Goal: Task Accomplishment & Management: Use online tool/utility

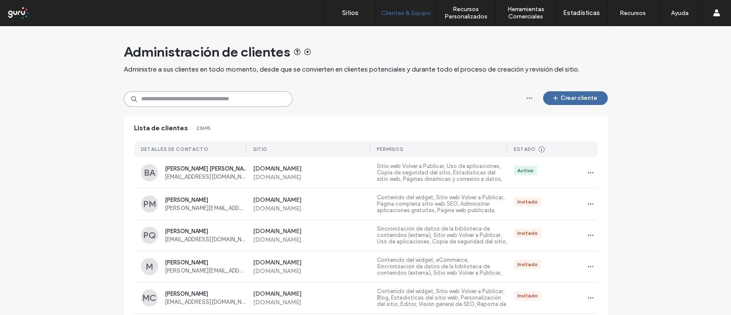
click at [216, 101] on input at bounding box center [208, 98] width 169 height 15
paste input "**********"
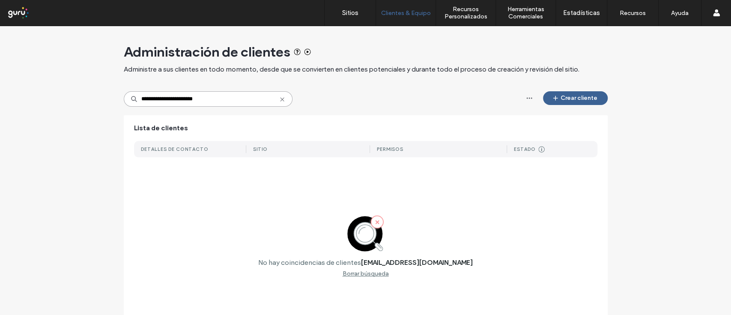
type input "**********"
click at [562, 95] on button "Crear cliente" at bounding box center [575, 98] width 65 height 14
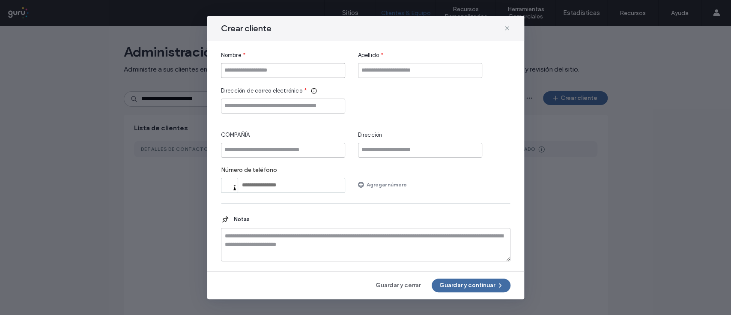
click at [303, 70] on input "Nombre" at bounding box center [283, 70] width 124 height 15
type input "*******"
type input "**********"
paste input "**********"
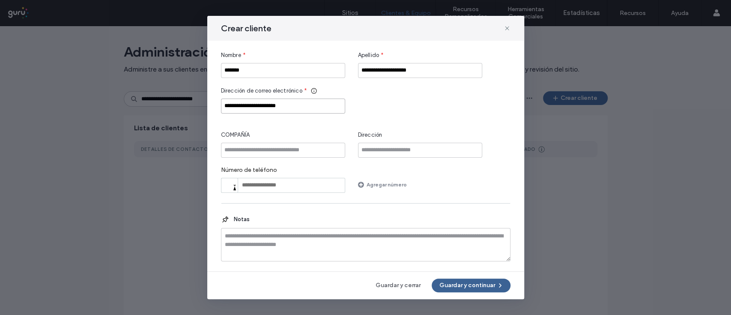
type input "**********"
click at [453, 284] on button "Guardar y continuar" at bounding box center [471, 286] width 79 height 14
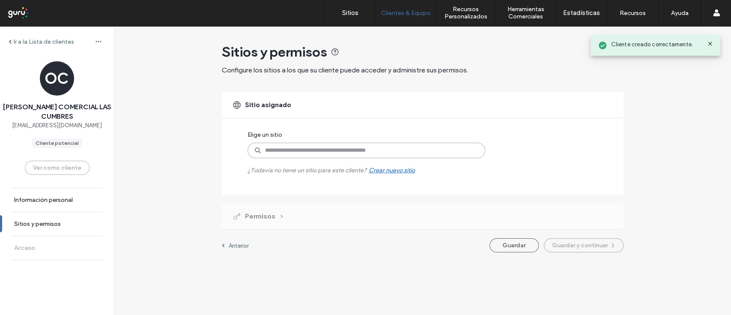
click at [279, 152] on input at bounding box center [367, 150] width 238 height 15
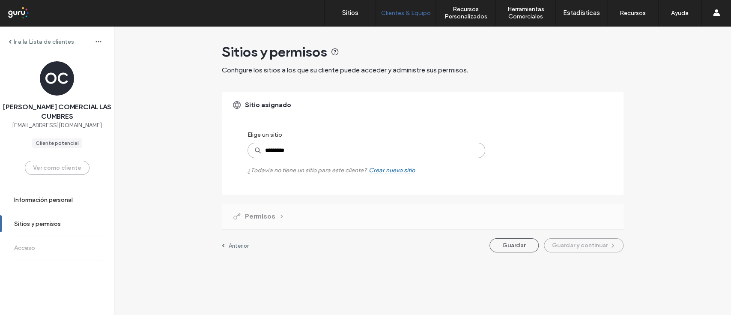
type input "**********"
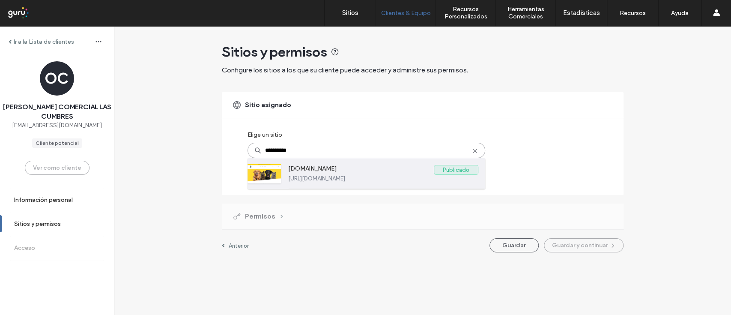
click at [323, 163] on div "[DOMAIN_NAME] Publicado [URL][DOMAIN_NAME]" at bounding box center [383, 173] width 190 height 30
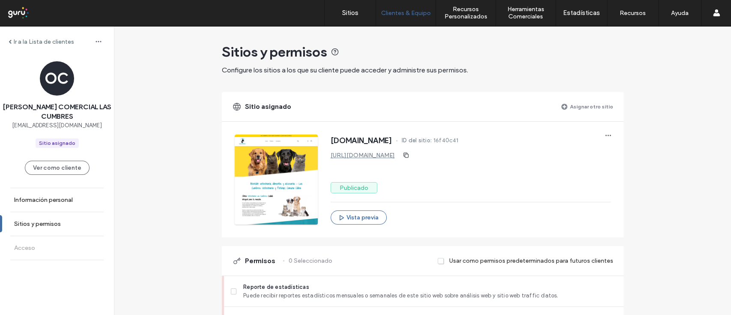
scroll to position [225, 0]
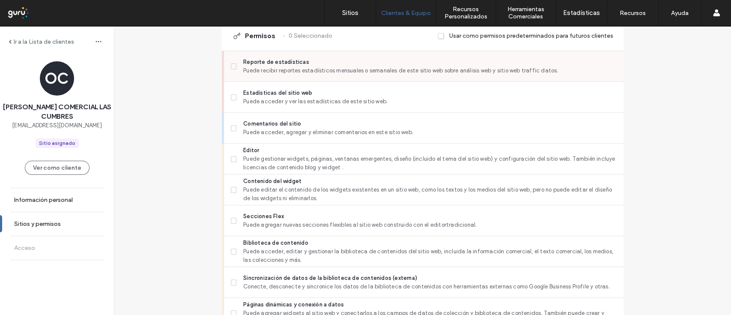
click at [231, 62] on label "Reporte de estadísticas Puede recibir reportes estadísticos mensuales o semanal…" at bounding box center [424, 66] width 386 height 17
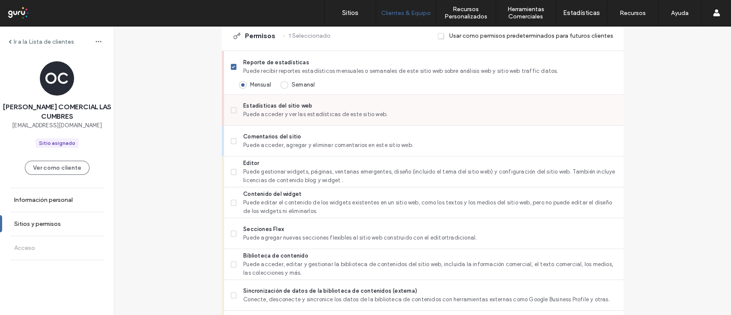
click at [231, 112] on span at bounding box center [234, 110] width 6 height 6
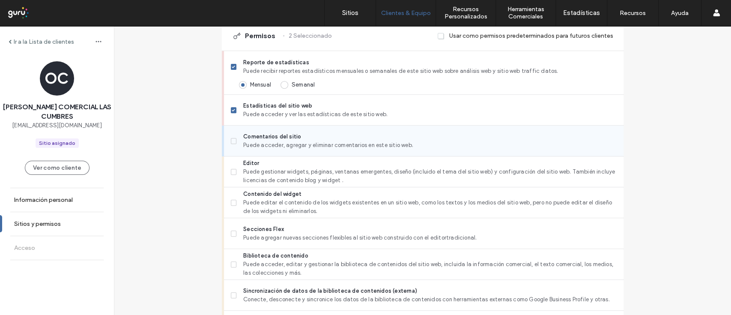
click at [231, 144] on label "Comentarios del sitio Puede acceder, agregar y eliminar comentarios en este sit…" at bounding box center [424, 140] width 386 height 17
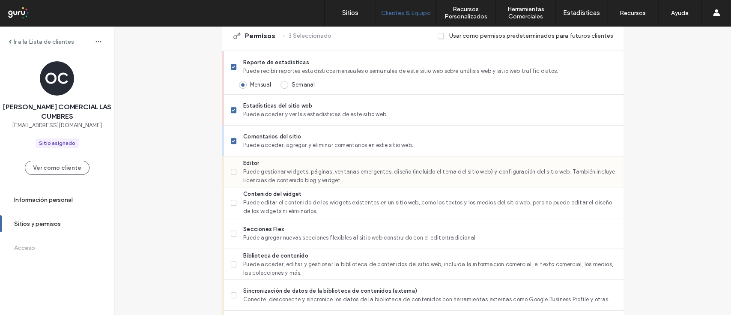
click at [232, 171] on icon at bounding box center [233, 172] width 3 height 3
click at [184, 222] on div "Ir a la Lista de clientes OC [PERSON_NAME] COMERCIAL LAS CUMBRES [EMAIL_ADDRESS…" at bounding box center [423, 318] width 618 height 1034
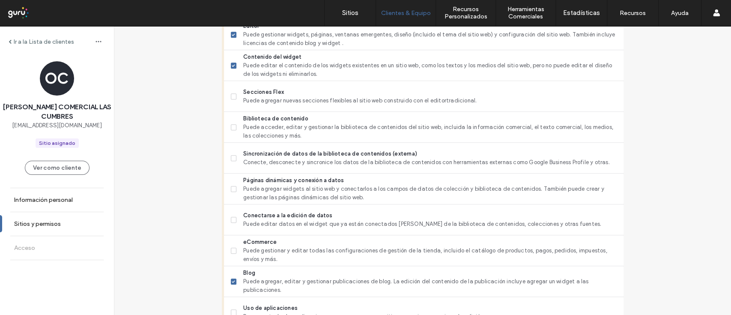
scroll to position [385, 0]
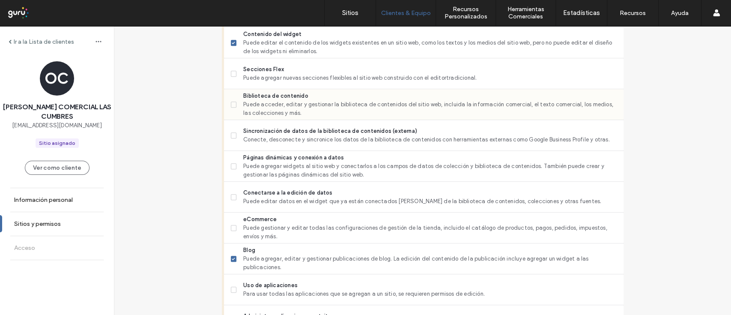
click at [231, 102] on span at bounding box center [234, 105] width 6 height 6
click at [231, 132] on span at bounding box center [234, 135] width 6 height 6
click at [231, 196] on span at bounding box center [234, 197] width 6 height 6
click at [231, 229] on span at bounding box center [234, 228] width 6 height 6
click at [144, 231] on div "Ir a la Lista de clientes OC [PERSON_NAME] COMERCIAL LAS CUMBRES [EMAIL_ADDRESS…" at bounding box center [423, 158] width 618 height 1034
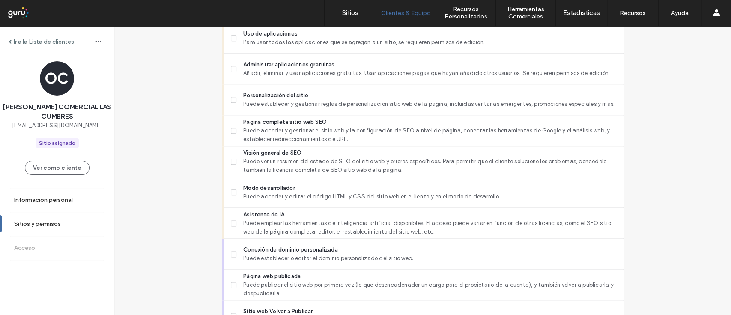
scroll to position [614, 0]
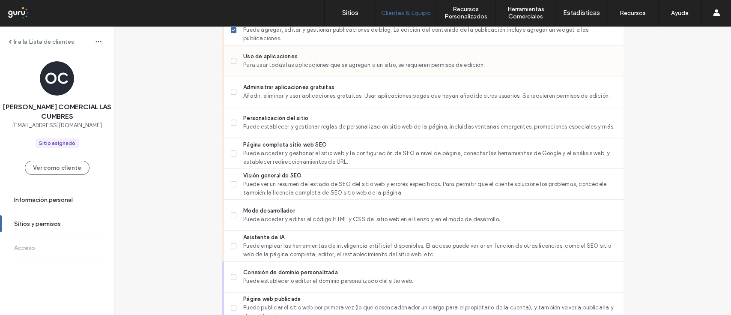
click at [232, 61] on span at bounding box center [234, 61] width 6 height 6
click at [231, 150] on span at bounding box center [234, 153] width 6 height 6
click at [231, 127] on label "Personalización del sitio Puede establecer y gestionar reglas de personalizació…" at bounding box center [424, 122] width 386 height 17
click at [231, 173] on label "Visión general de SEO Puede ver un resumen del estado de SEO del sitio web y er…" at bounding box center [424, 184] width 386 height 26
click at [231, 248] on span at bounding box center [234, 246] width 6 height 6
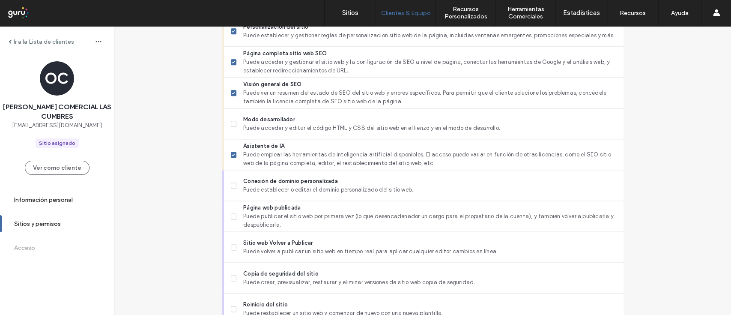
scroll to position [745, 0]
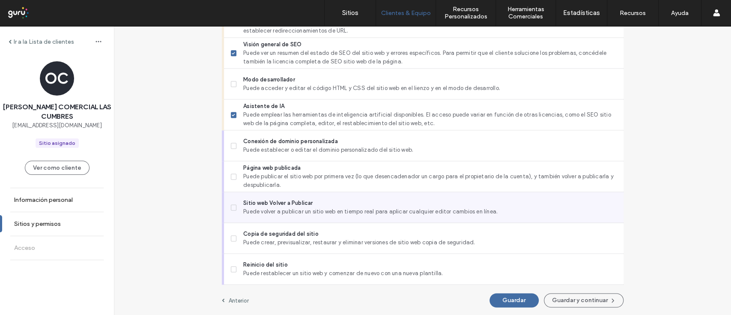
click at [232, 204] on span at bounding box center [234, 207] width 6 height 6
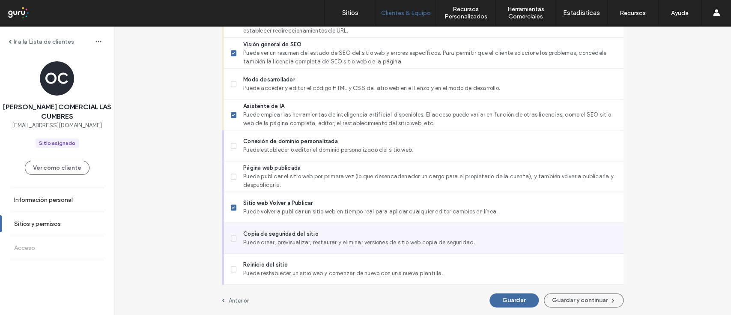
click at [234, 245] on label "Copia de seguridad del sitio Puede crear, previsualizar, restaurar y eliminar v…" at bounding box center [424, 238] width 386 height 17
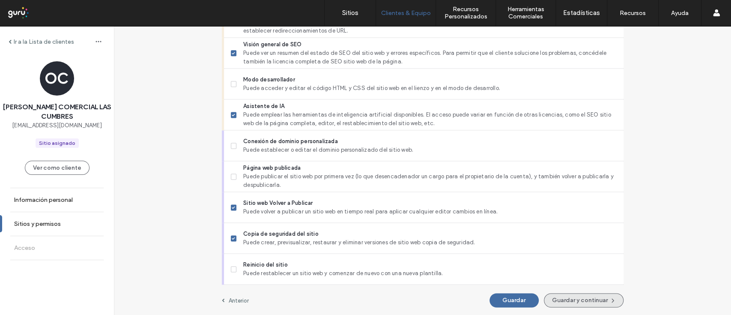
click at [565, 297] on button "Guardar y continuar" at bounding box center [584, 300] width 80 height 14
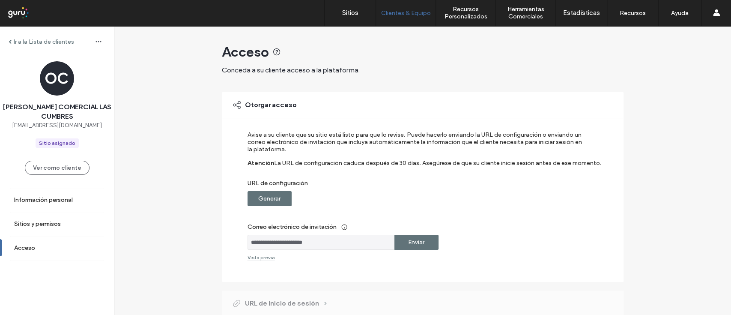
click at [258, 194] on label "Generar" at bounding box center [269, 199] width 22 height 16
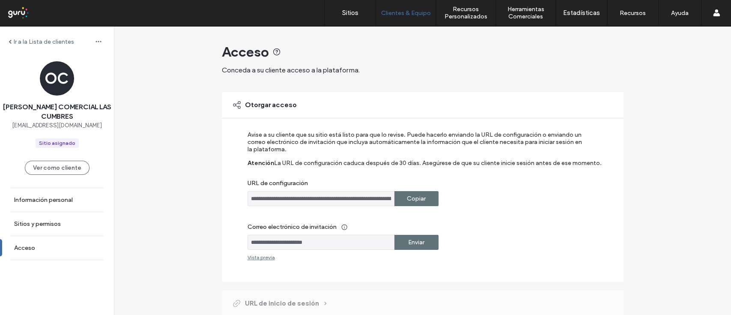
click at [399, 201] on div "Copiar" at bounding box center [417, 198] width 44 height 15
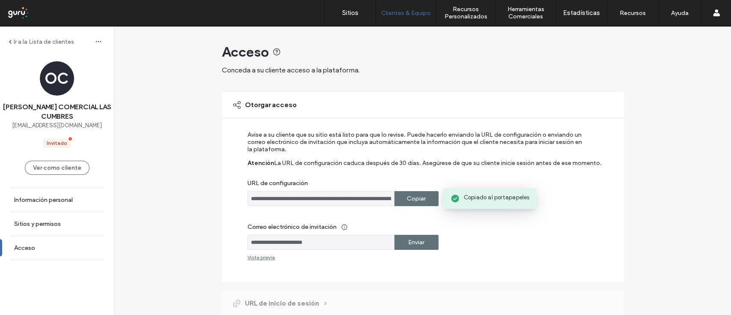
click at [399, 201] on div "Copiar" at bounding box center [417, 198] width 44 height 15
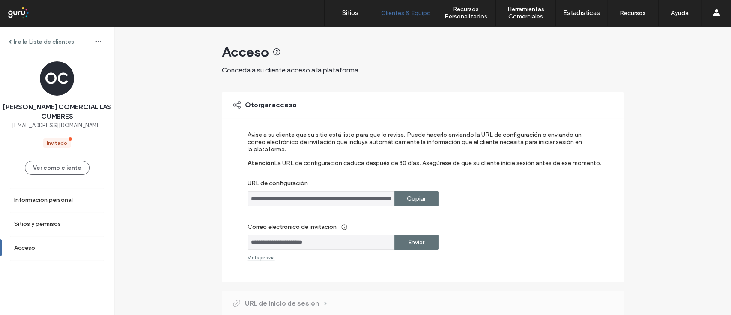
scroll to position [123, 0]
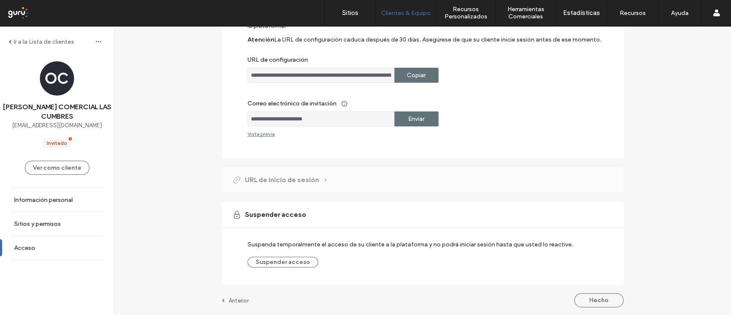
click at [341, 117] on input "**********" at bounding box center [321, 118] width 147 height 15
click at [588, 303] on button "Hecho" at bounding box center [599, 300] width 49 height 14
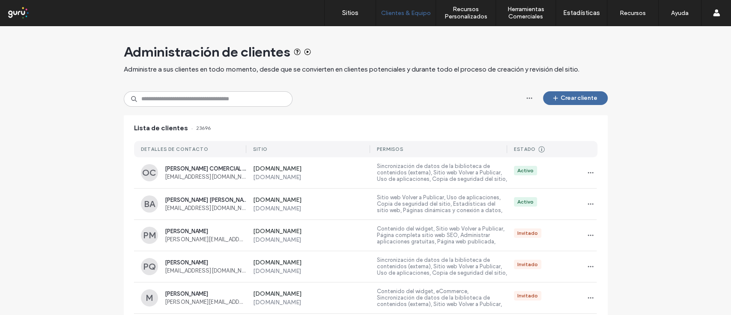
click at [357, 18] on link "Sitios" at bounding box center [350, 13] width 51 height 26
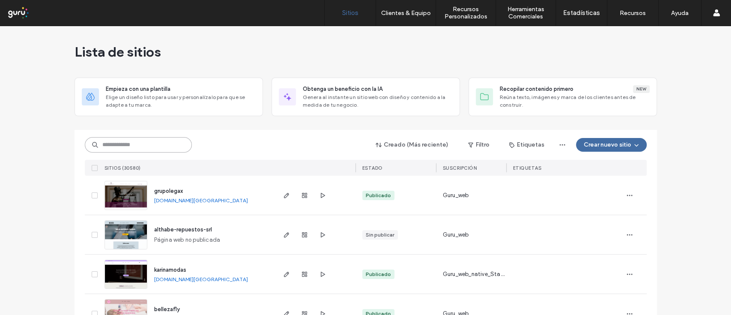
click at [137, 142] on input at bounding box center [138, 144] width 107 height 15
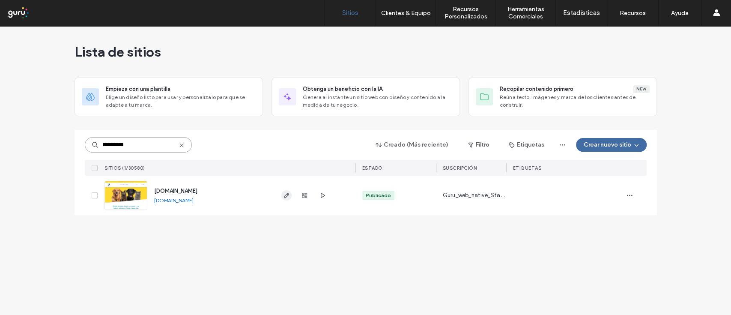
type input "**********"
click at [286, 197] on icon "button" at bounding box center [286, 195] width 7 height 7
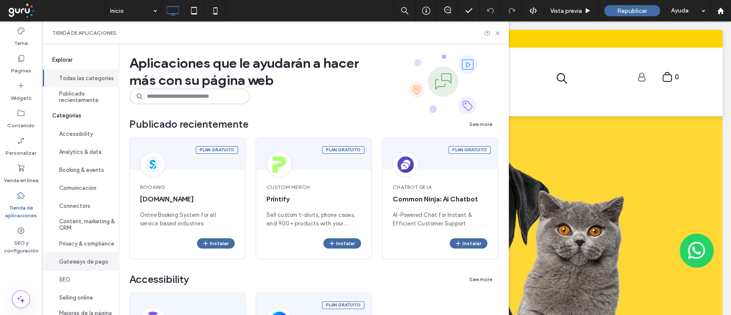
click at [80, 263] on button "Gateways de pago" at bounding box center [80, 261] width 77 height 18
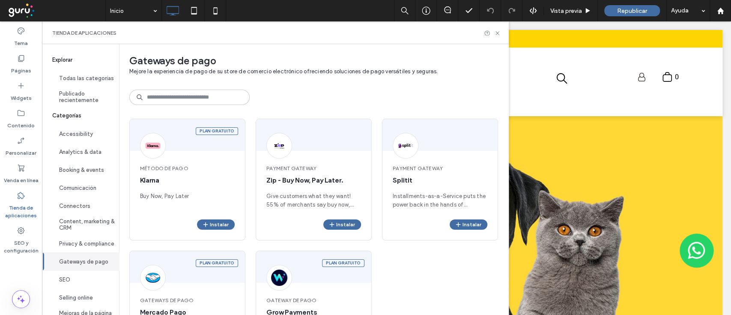
scroll to position [71, 0]
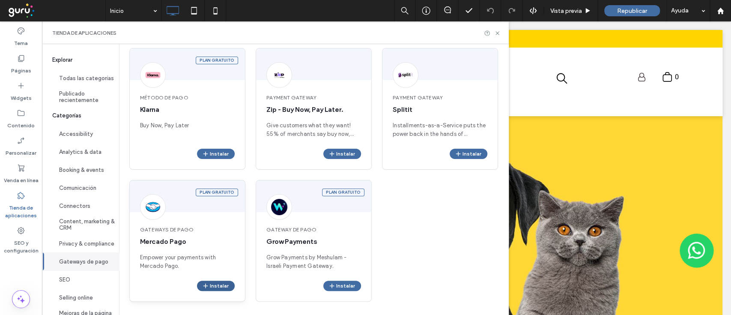
click at [218, 286] on button "Instalar" at bounding box center [216, 286] width 38 height 10
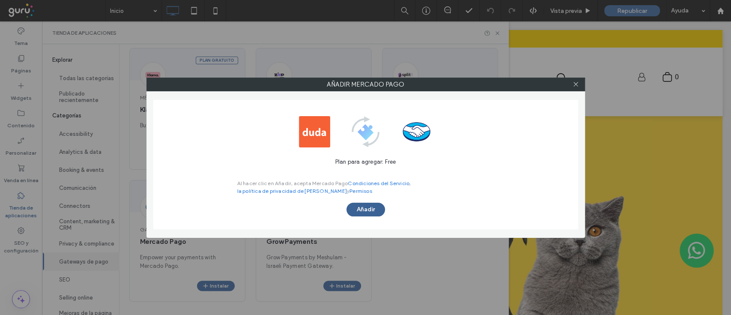
click at [366, 208] on button "Añadir" at bounding box center [366, 210] width 39 height 14
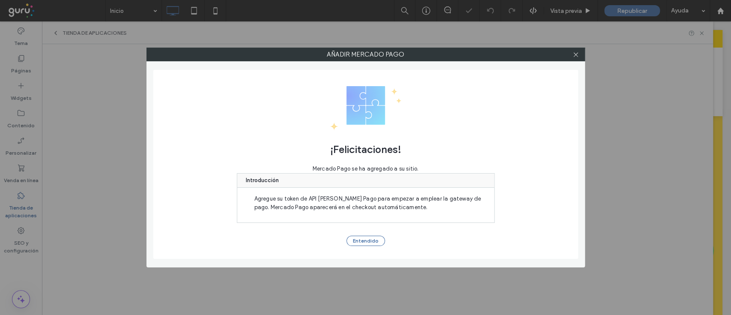
scroll to position [0, 0]
click at [365, 240] on button "Entendido" at bounding box center [366, 241] width 39 height 10
